Goal: Information Seeking & Learning: Learn about a topic

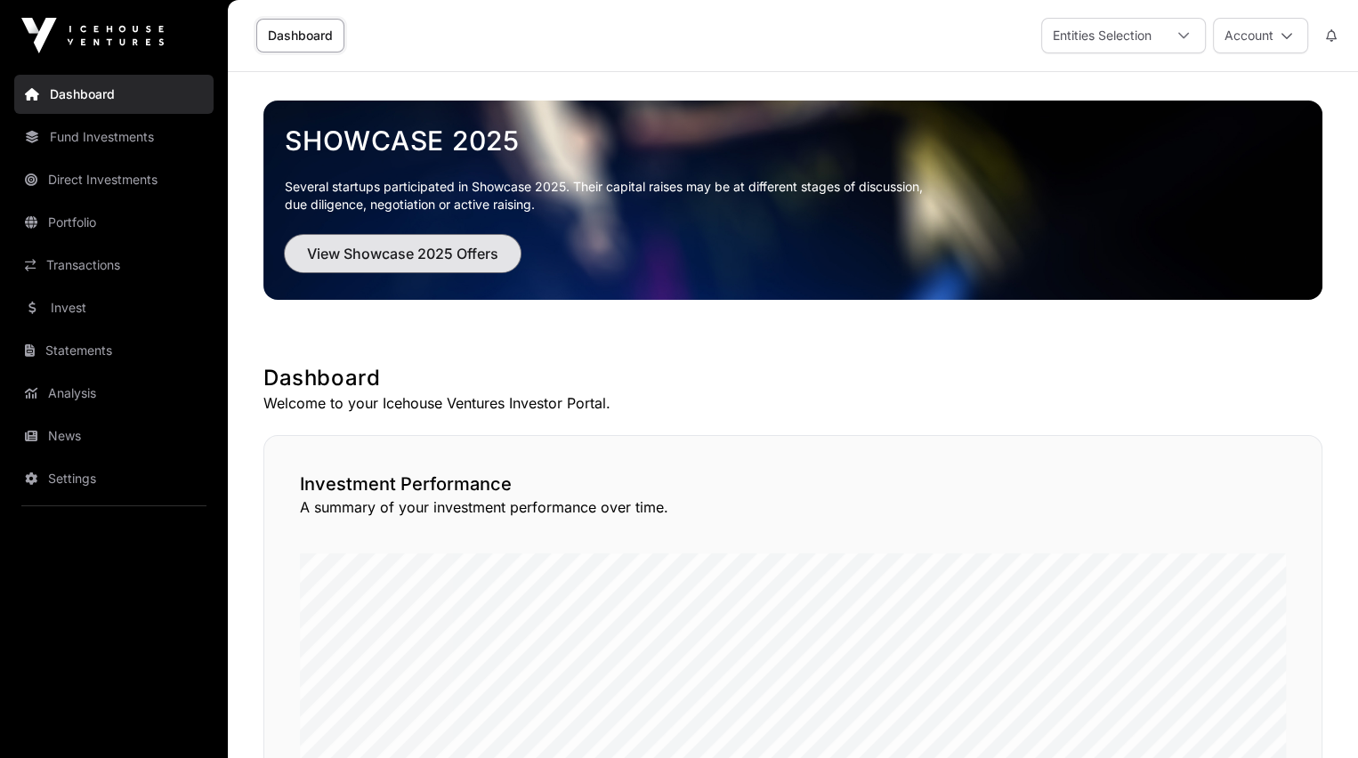
click at [462, 249] on span "View Showcase 2025 Offers" at bounding box center [402, 253] width 191 height 21
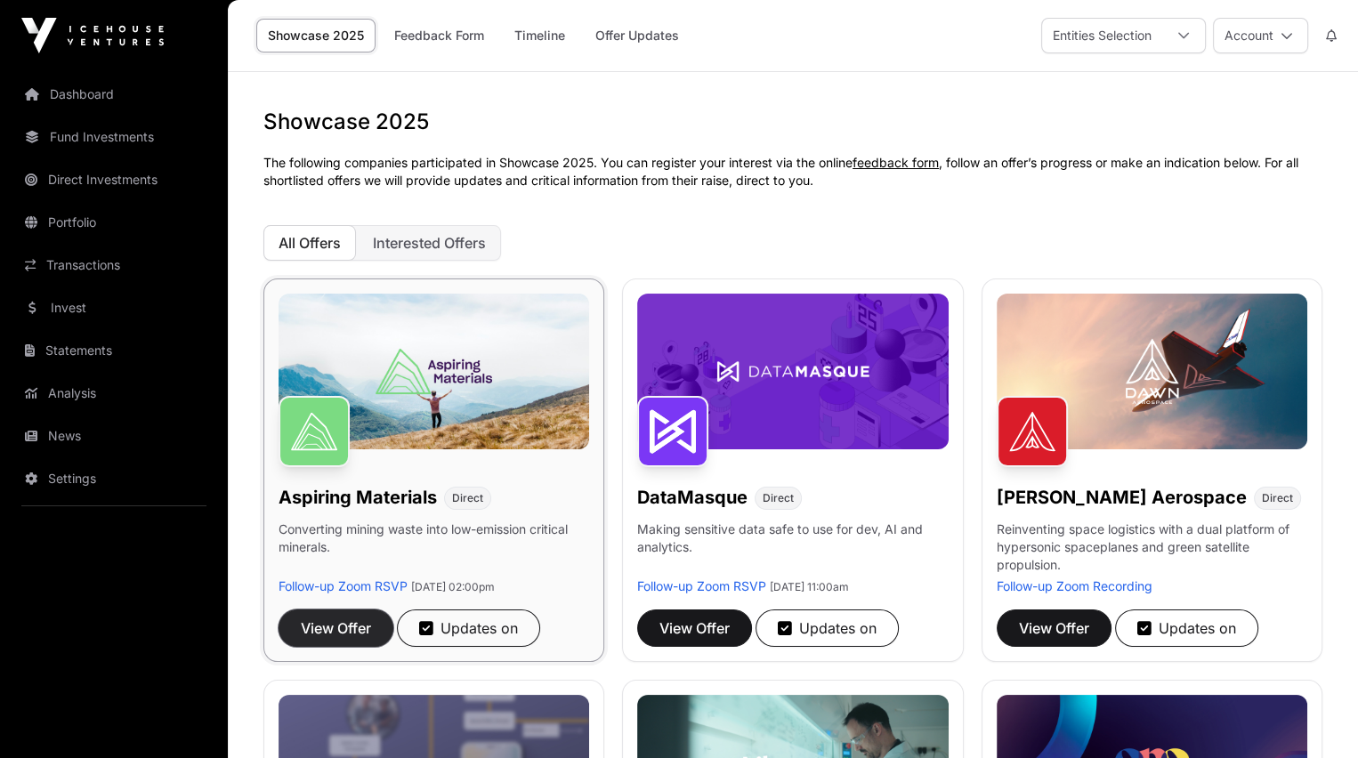
click at [349, 627] on span "View Offer" at bounding box center [336, 627] width 70 height 21
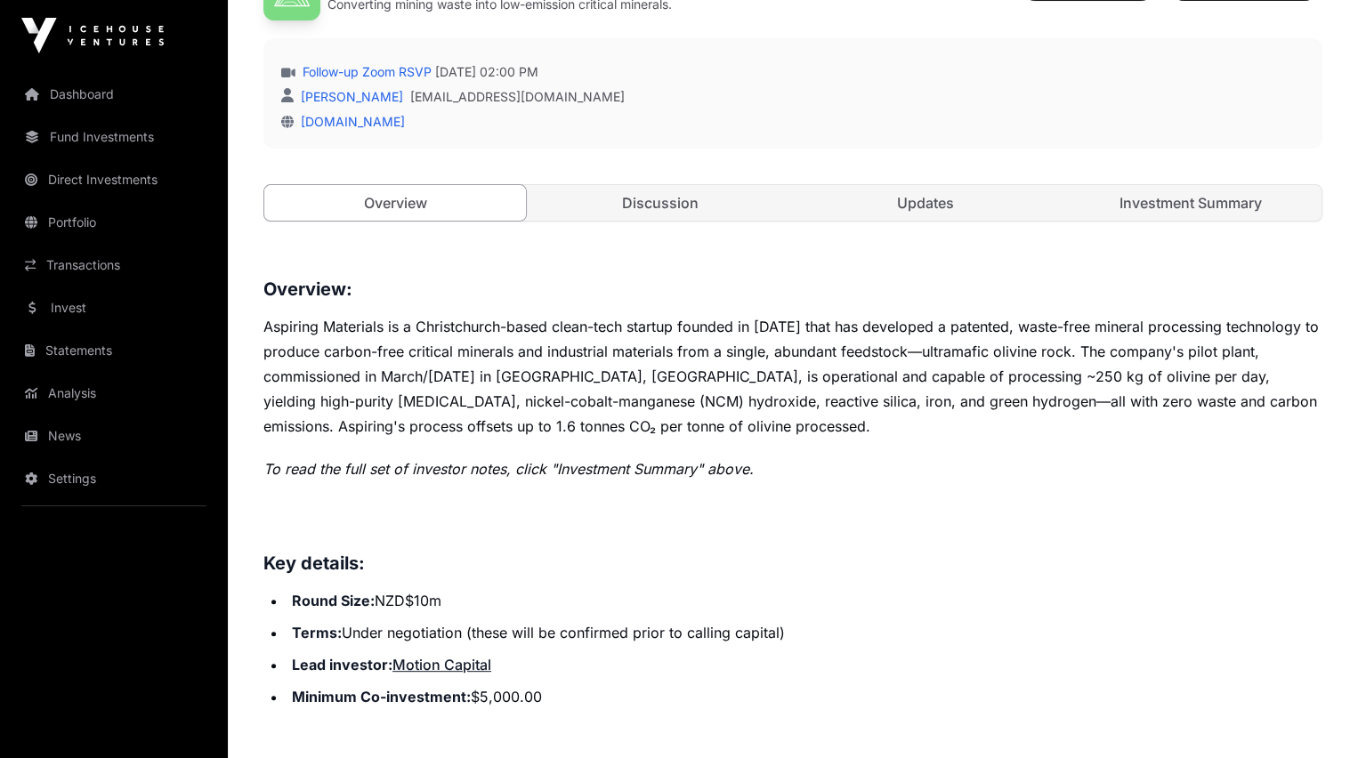
scroll to position [472, 0]
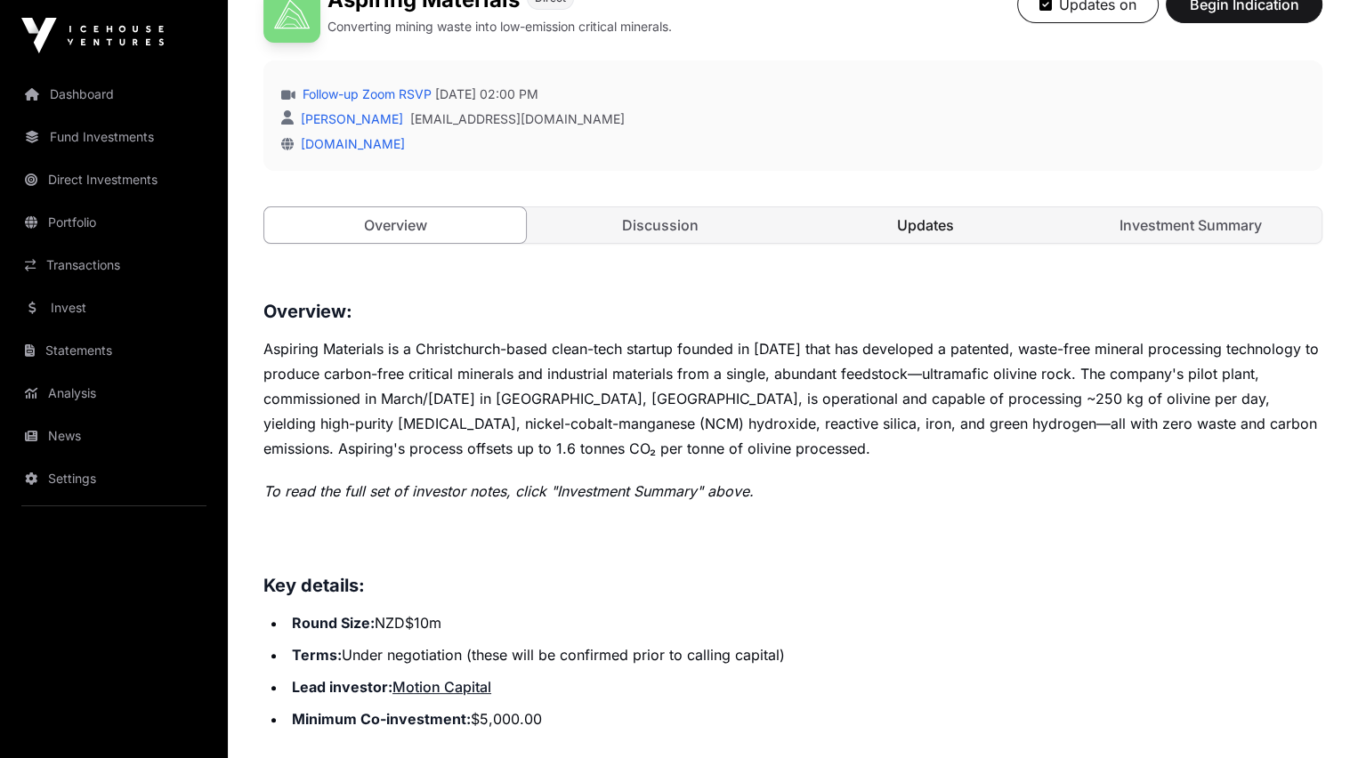
click at [913, 243] on link "Updates" at bounding box center [925, 225] width 262 height 36
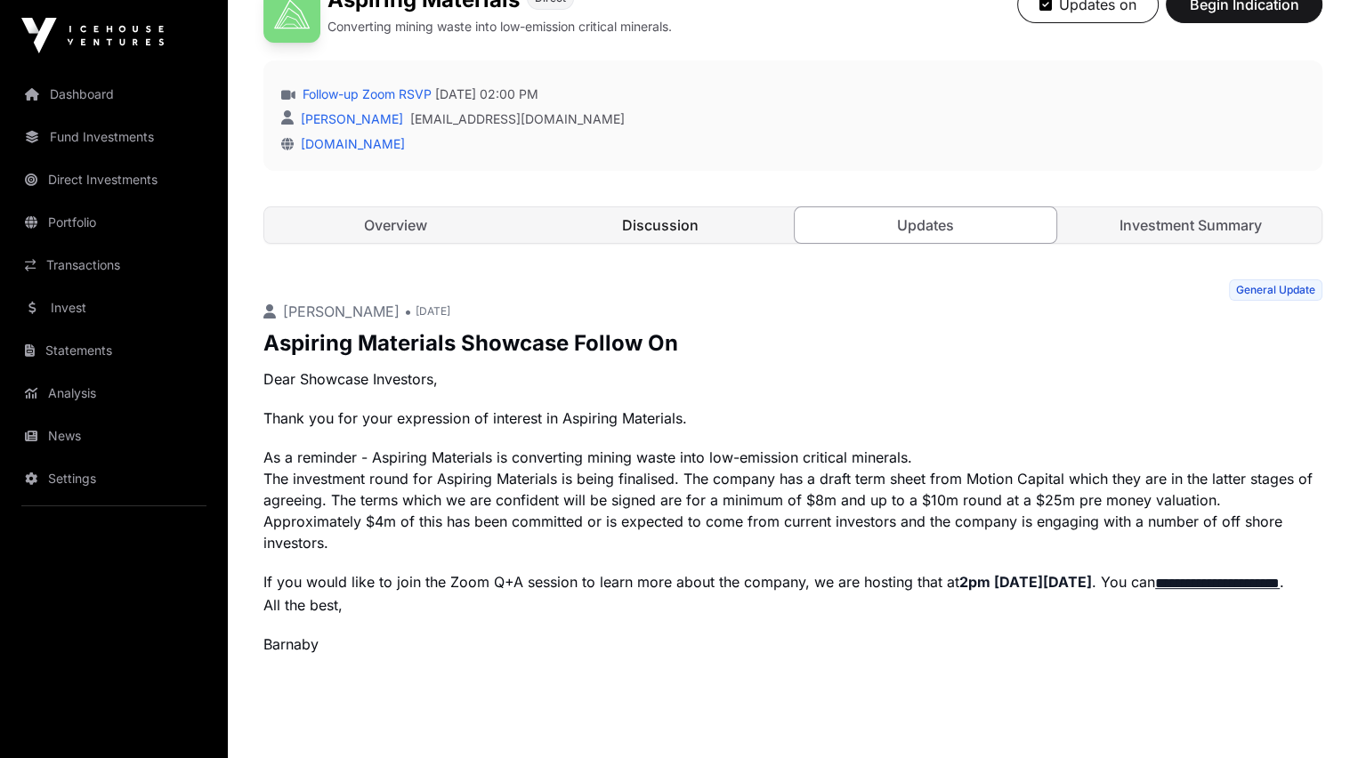
click at [659, 243] on link "Discussion" at bounding box center [660, 225] width 262 height 36
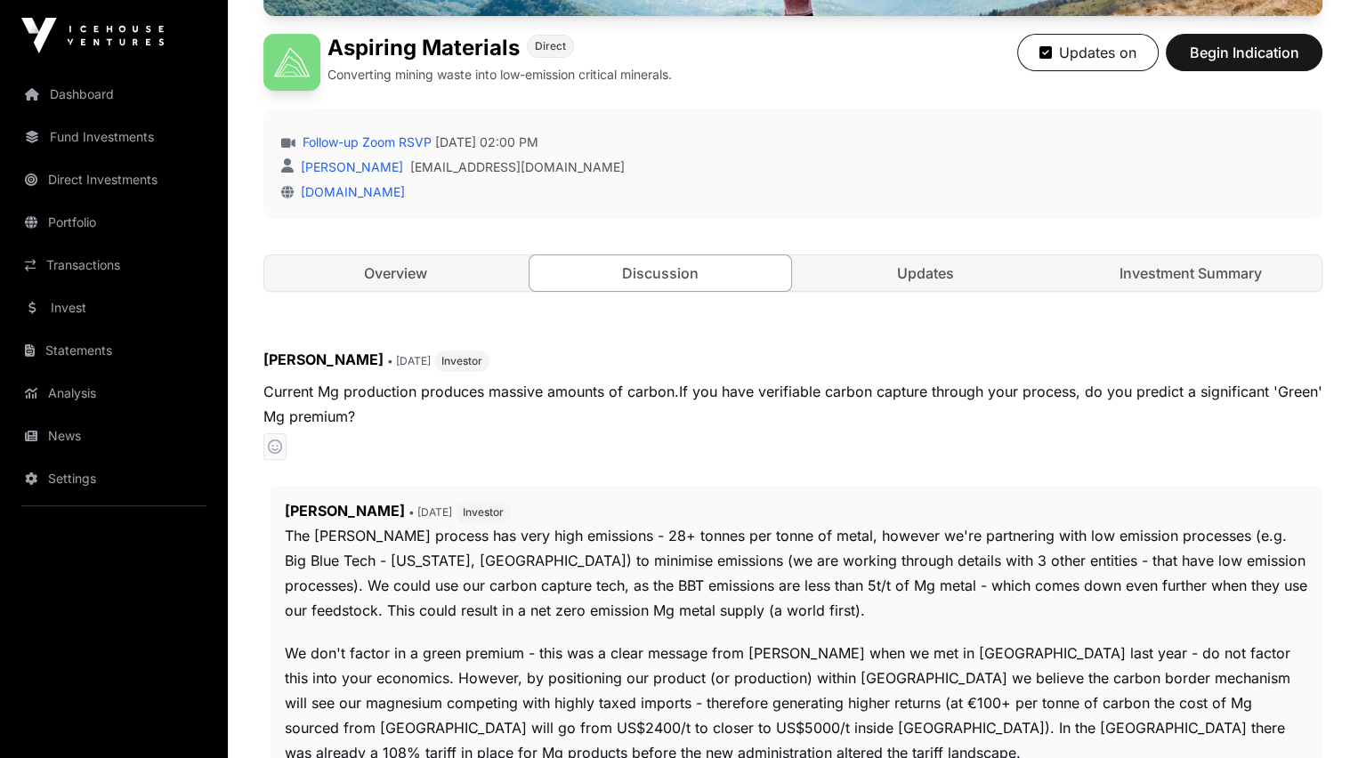
scroll to position [426, 0]
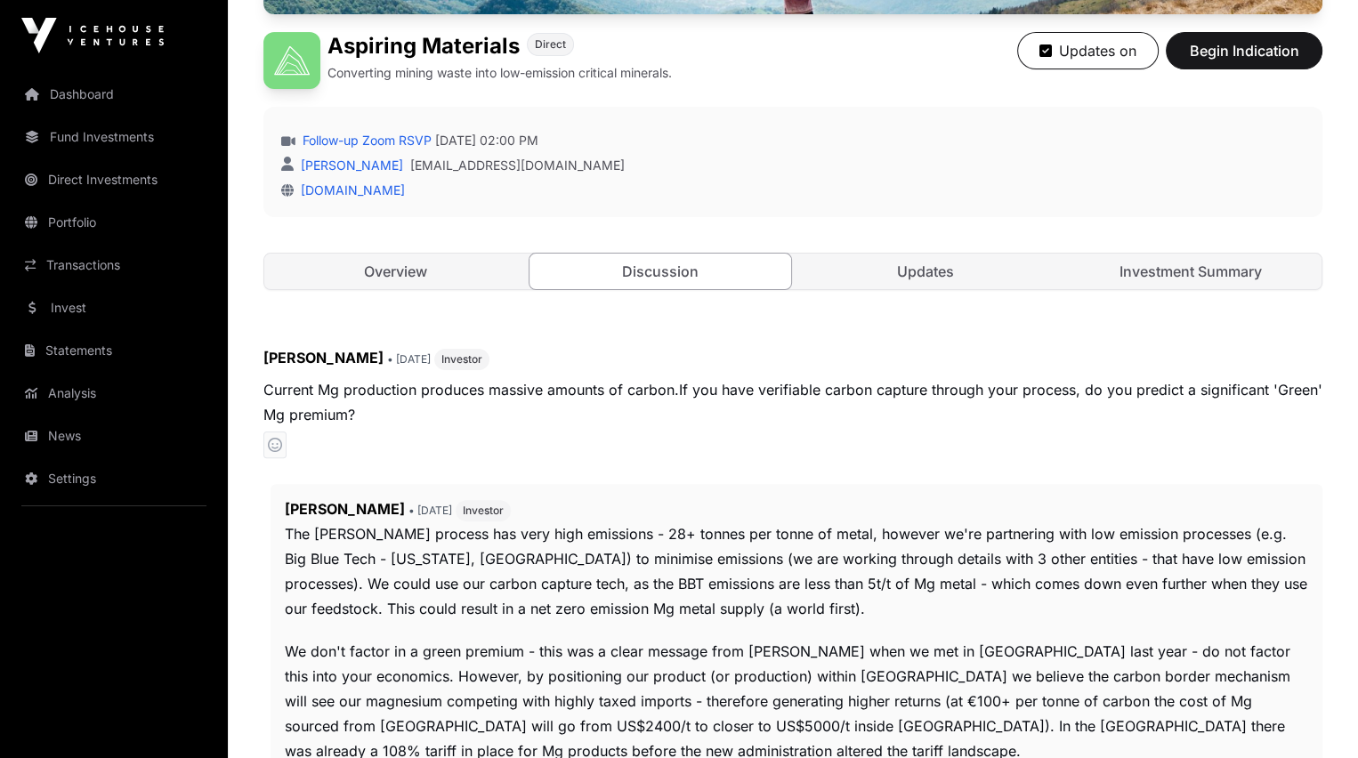
click at [1355, 224] on div "Showcase 2025 Aspiring Materials Open Aspiring Materials Direct Converting mini…" at bounding box center [793, 429] width 1130 height 1566
click at [934, 289] on link "Updates" at bounding box center [925, 272] width 262 height 36
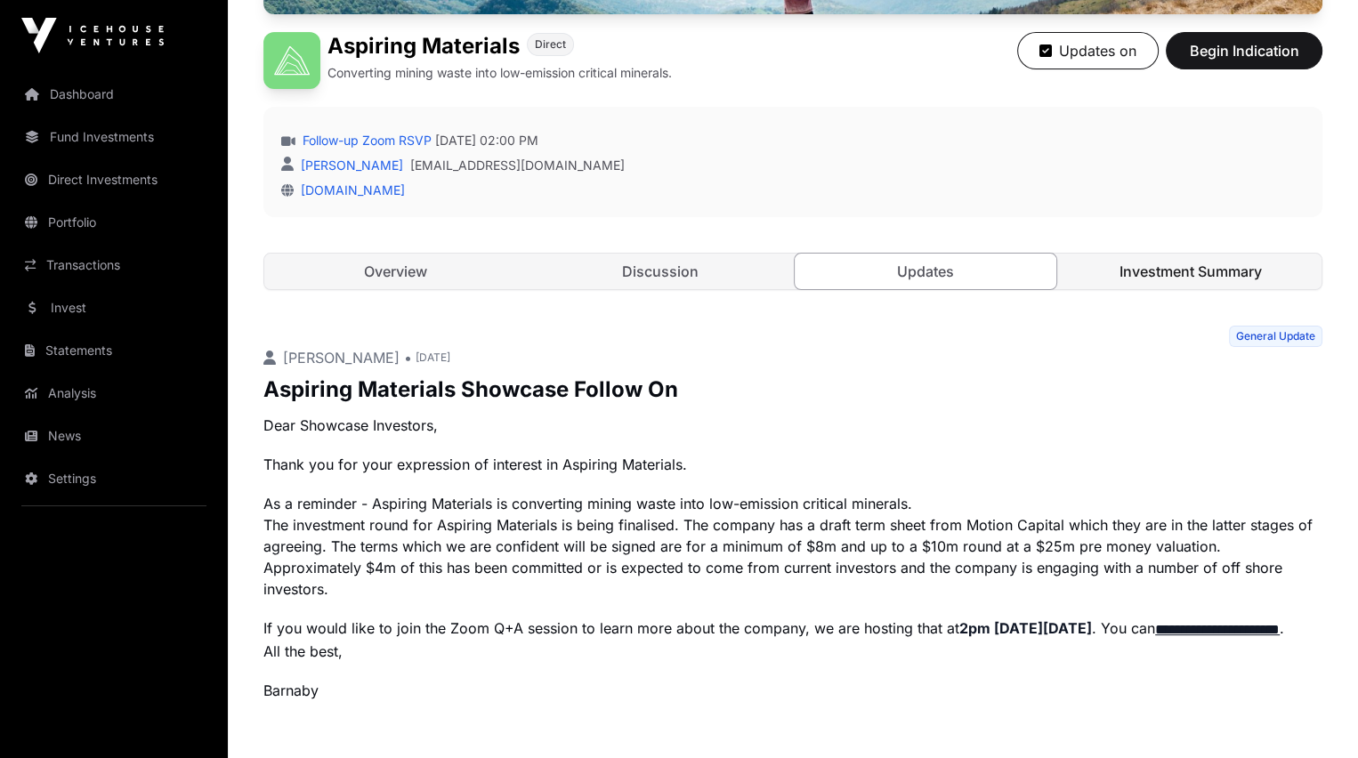
click at [1187, 289] on link "Investment Summary" at bounding box center [1191, 272] width 262 height 36
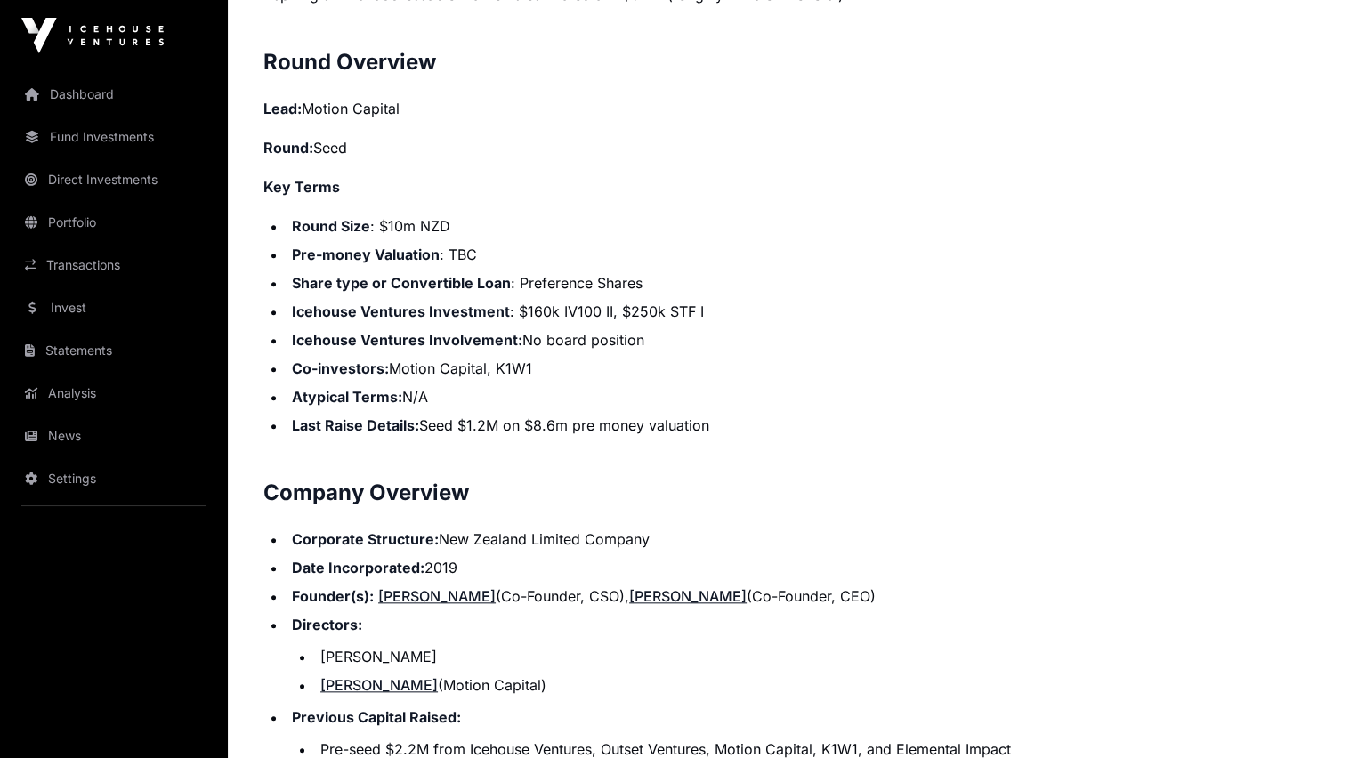
scroll to position [1736, 0]
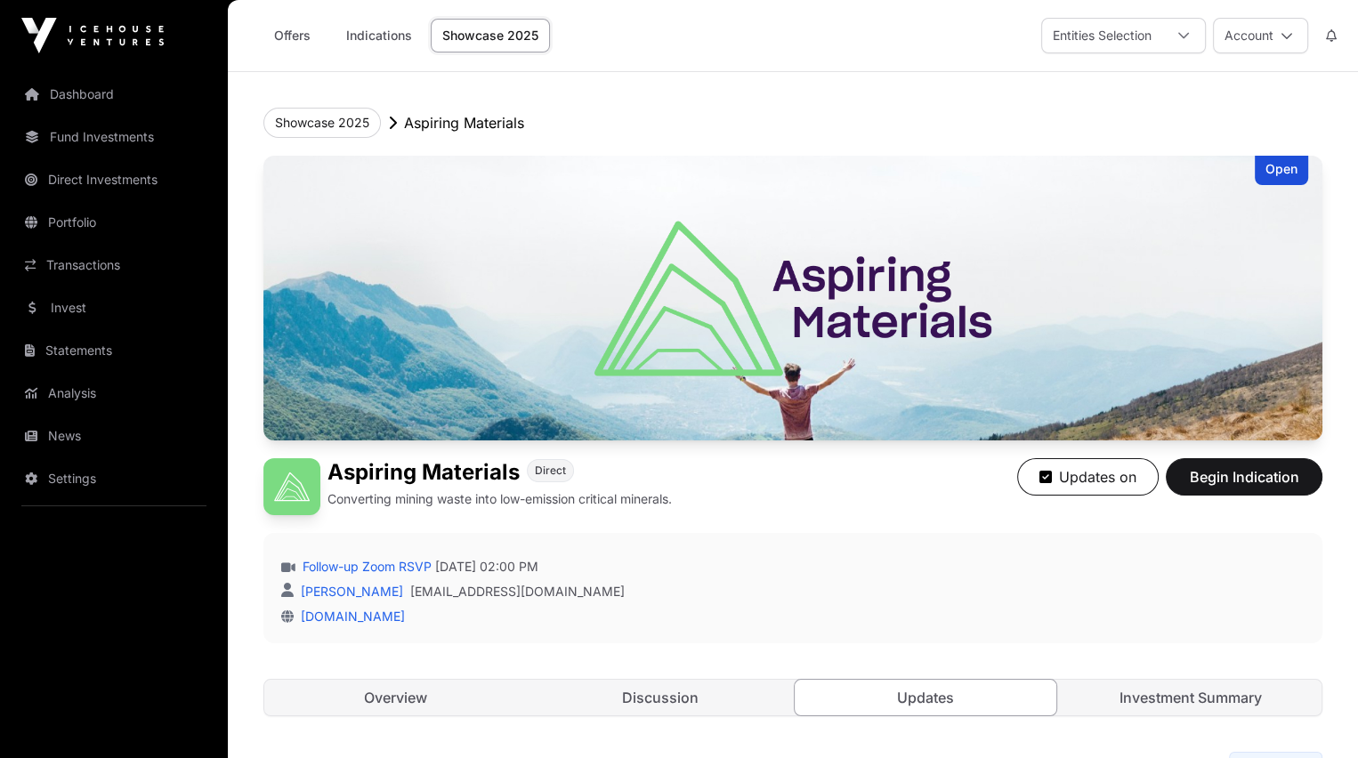
scroll to position [426, 0]
